Goal: Task Accomplishment & Management: Use online tool/utility

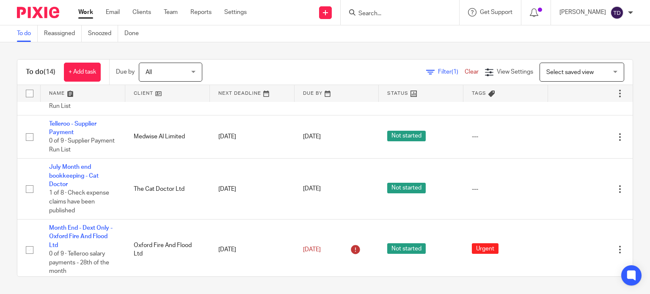
scroll to position [449, 0]
click at [389, 8] on form at bounding box center [403, 12] width 90 height 11
click at [383, 13] on input "Search" at bounding box center [396, 14] width 76 height 8
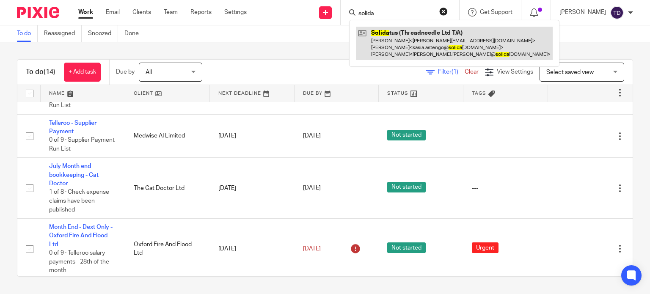
type input "solida"
click at [389, 35] on link at bounding box center [454, 43] width 197 height 33
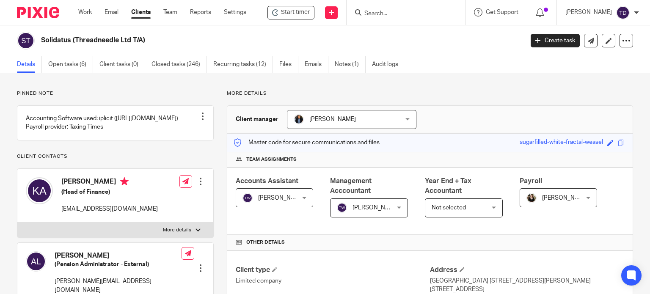
click at [83, 64] on link "Open tasks (6)" at bounding box center [70, 64] width 45 height 17
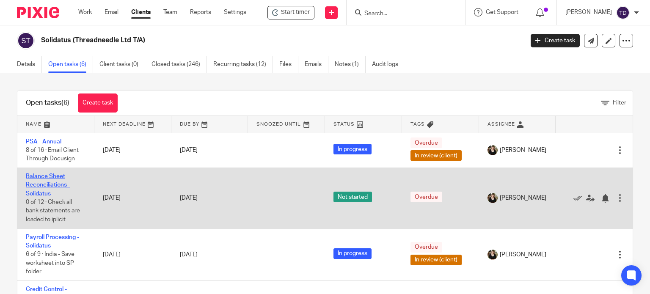
click at [58, 184] on link "Balance Sheet Reconciliations - Solidatus" at bounding box center [48, 185] width 44 height 23
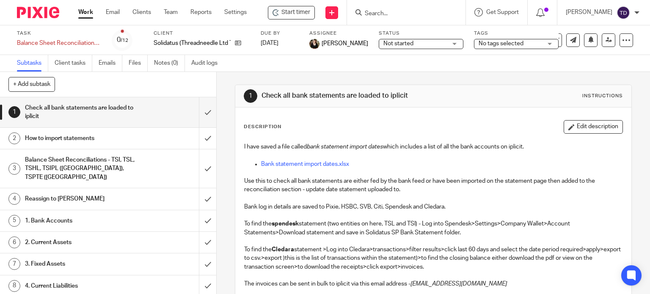
click at [74, 164] on h1 "Balance Sheet Reconciliations - TSI, TSL, TSHL, TSIPL (India), TSPTE (Singapore)" at bounding box center [80, 169] width 110 height 30
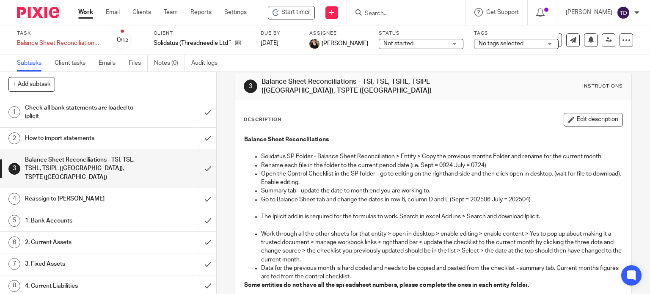
scroll to position [12, 0]
click at [89, 11] on link "Work" at bounding box center [85, 12] width 15 height 8
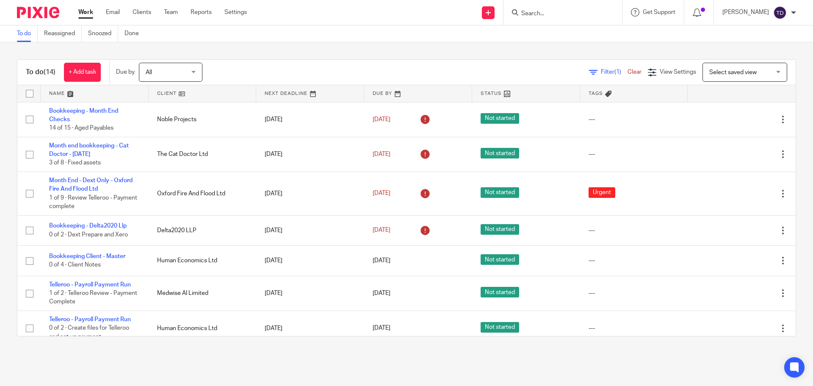
click at [320, 50] on div "To do (14) + Add task Due by All All [DATE] [DATE] This week Next week This mon…" at bounding box center [406, 197] width 813 height 311
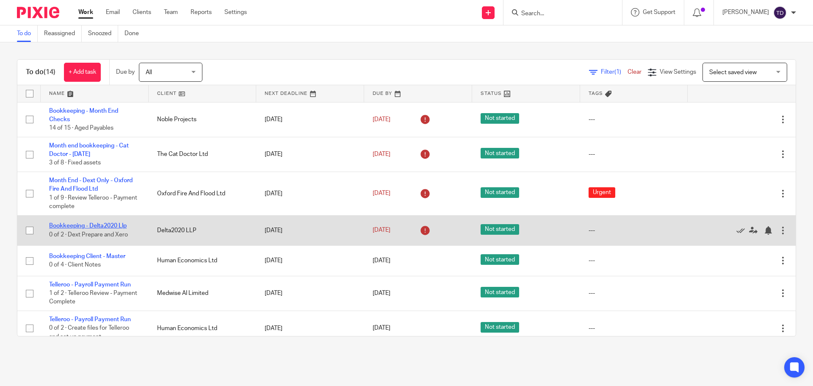
click at [118, 122] on link "Bookkeeping - Delta2020 Llp" at bounding box center [87, 226] width 77 height 6
